Goal: Check status

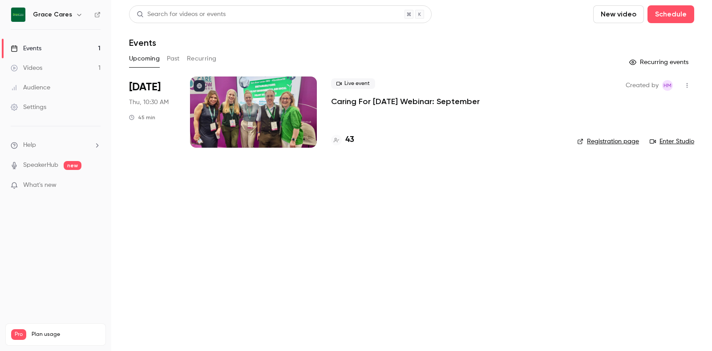
click at [177, 57] on button "Past" at bounding box center [173, 59] width 13 height 14
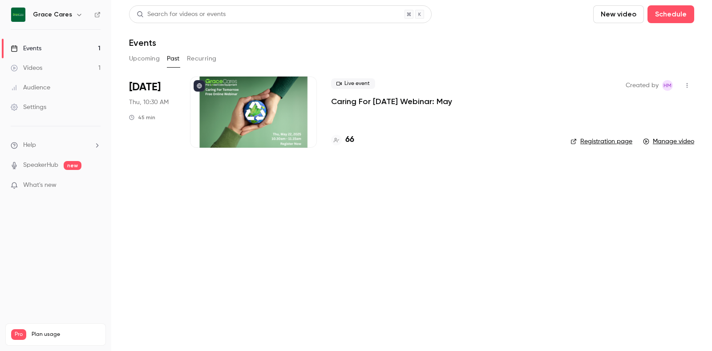
click at [150, 55] on button "Upcoming" at bounding box center [144, 59] width 31 height 14
